Goal: Navigation & Orientation: Understand site structure

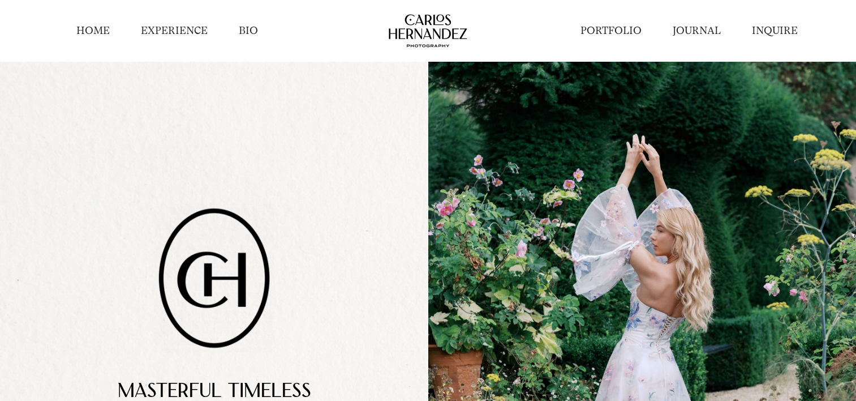
click at [102, 31] on link "HOME" at bounding box center [92, 31] width 33 height 14
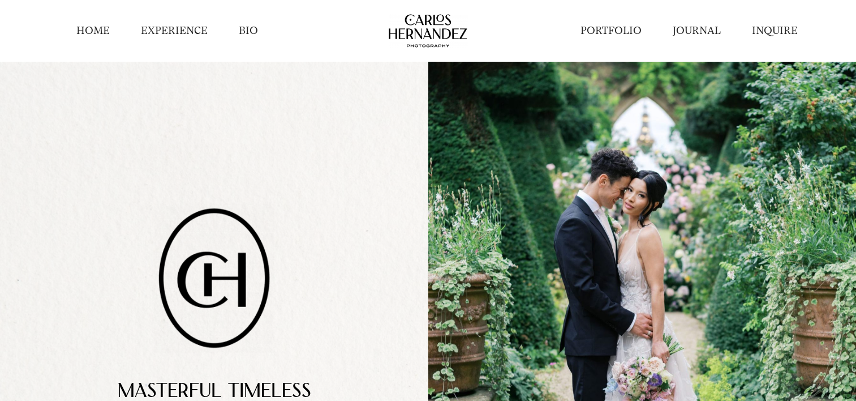
click at [612, 30] on link "PORTFOLIO" at bounding box center [610, 31] width 61 height 14
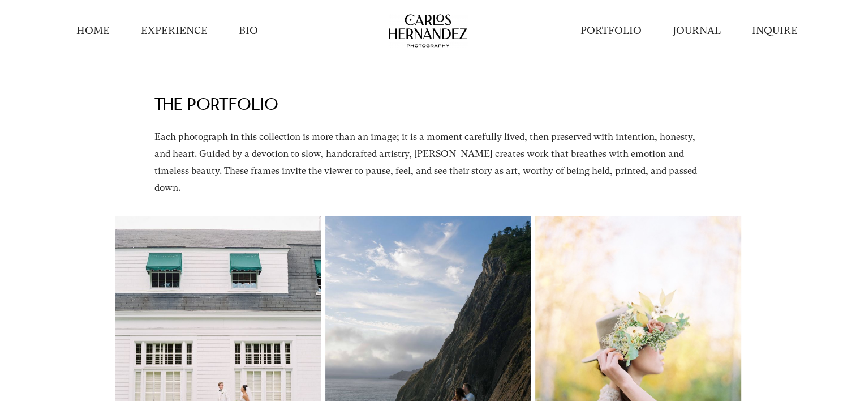
click at [169, 35] on link "EXPERIENCE" at bounding box center [174, 31] width 67 height 14
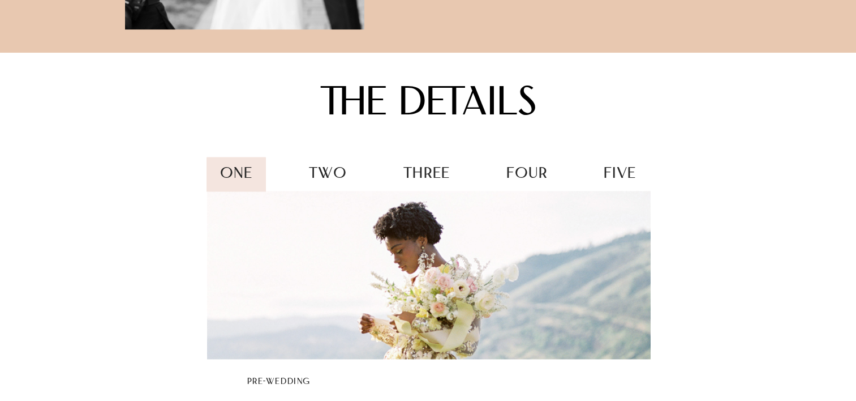
scroll to position [1540, 0]
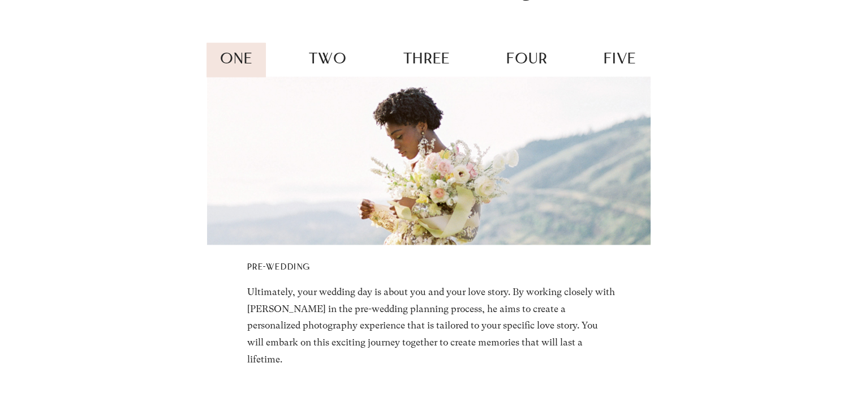
click at [335, 67] on span "two" at bounding box center [328, 59] width 38 height 15
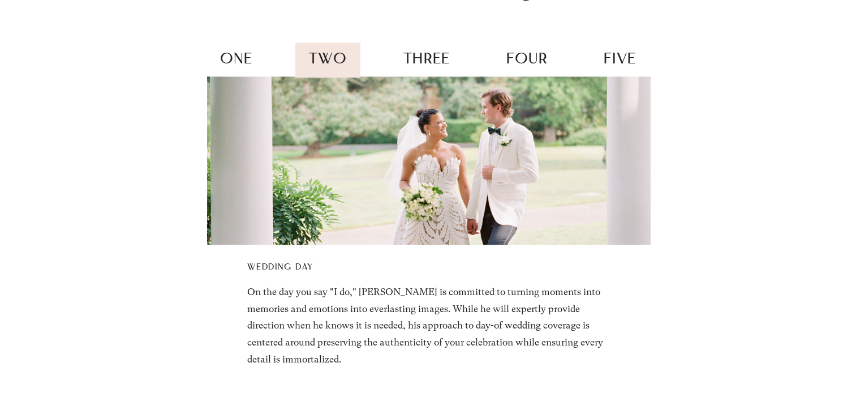
click at [414, 67] on span "three" at bounding box center [426, 59] width 47 height 15
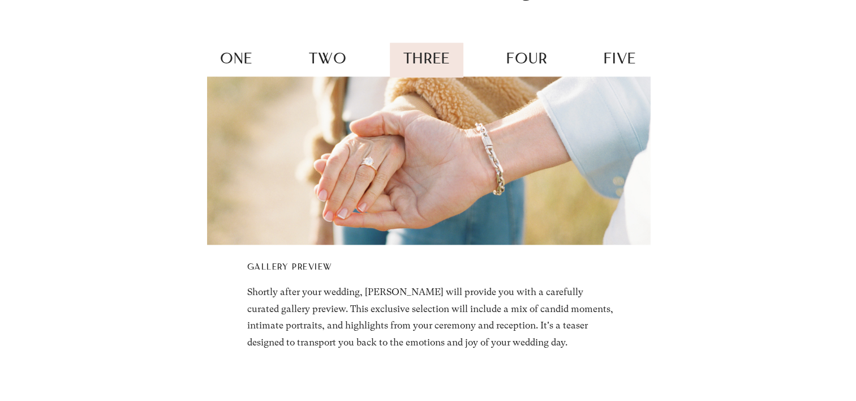
click at [516, 67] on span "four" at bounding box center [526, 59] width 41 height 15
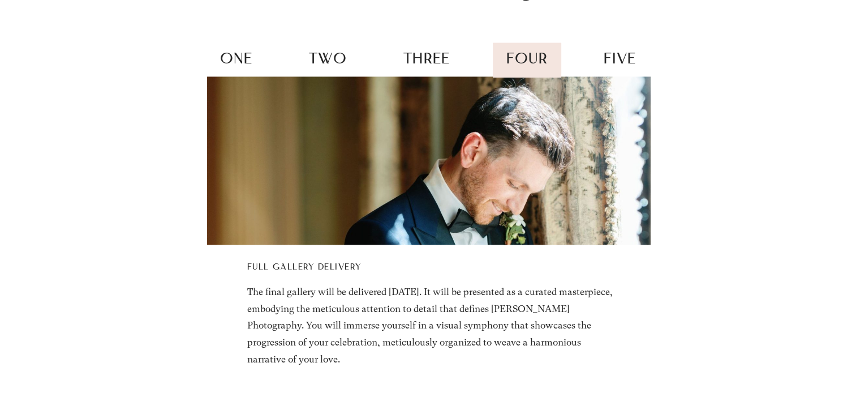
click at [613, 67] on span "five" at bounding box center [620, 59] width 32 height 15
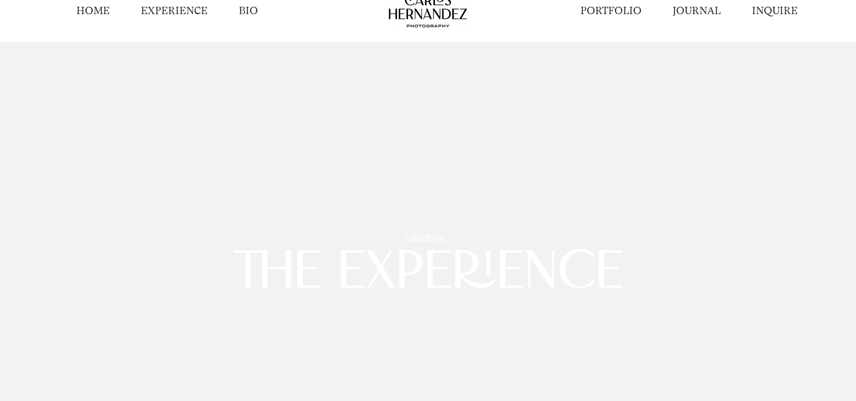
scroll to position [0, 0]
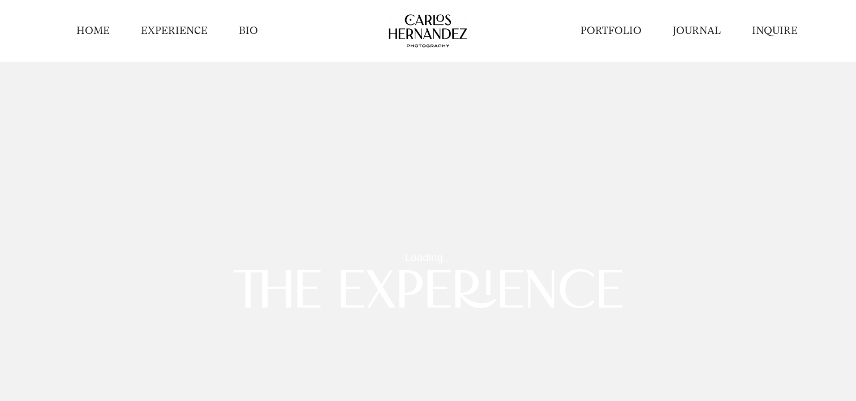
click at [767, 36] on link "INQUIRE" at bounding box center [774, 31] width 46 height 14
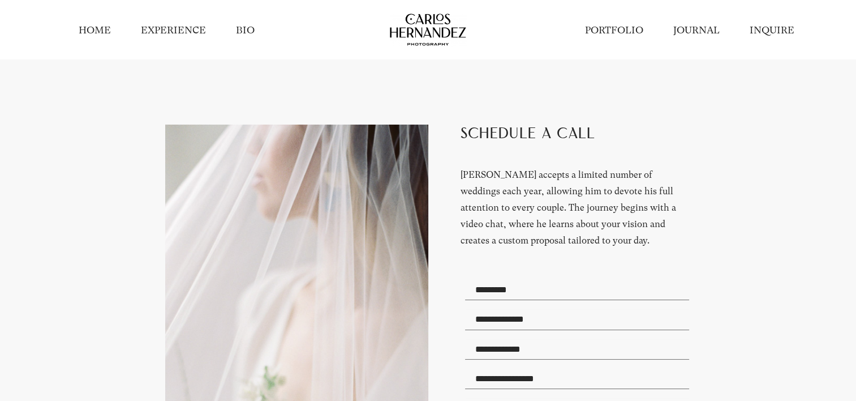
click at [240, 28] on link "BIO" at bounding box center [245, 30] width 19 height 14
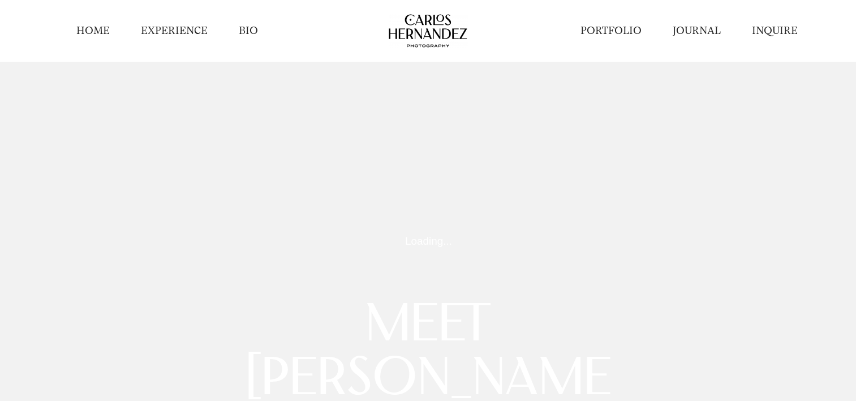
click at [608, 32] on link "PORTFOLIO" at bounding box center [610, 31] width 61 height 14
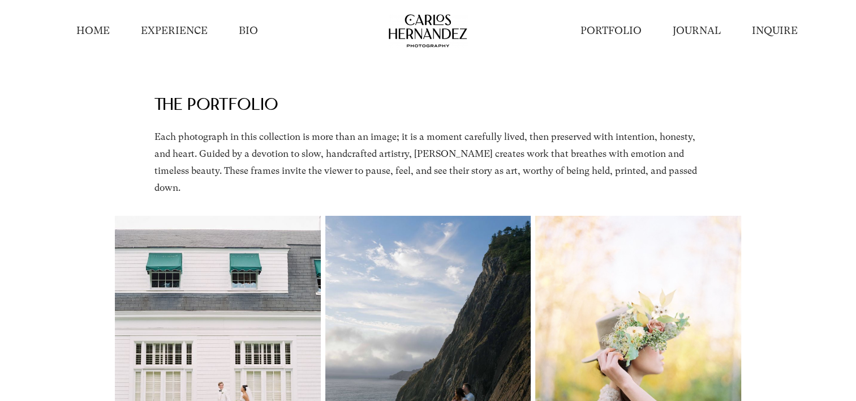
click at [97, 30] on link "HOME" at bounding box center [92, 31] width 33 height 14
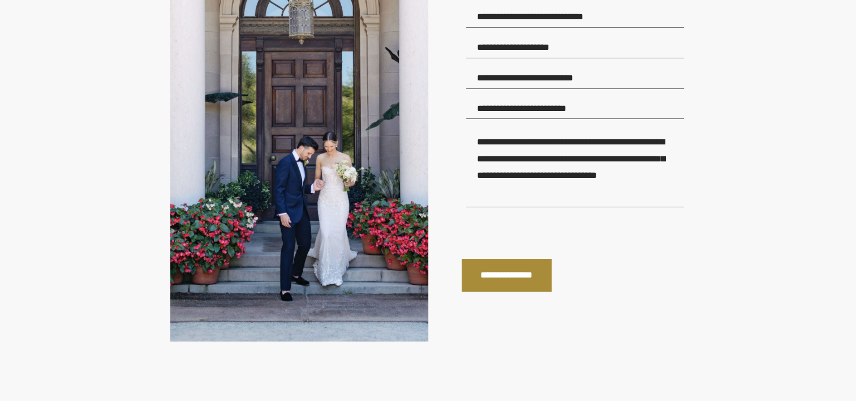
scroll to position [4067, 0]
